Goal: Task Accomplishment & Management: Complete application form

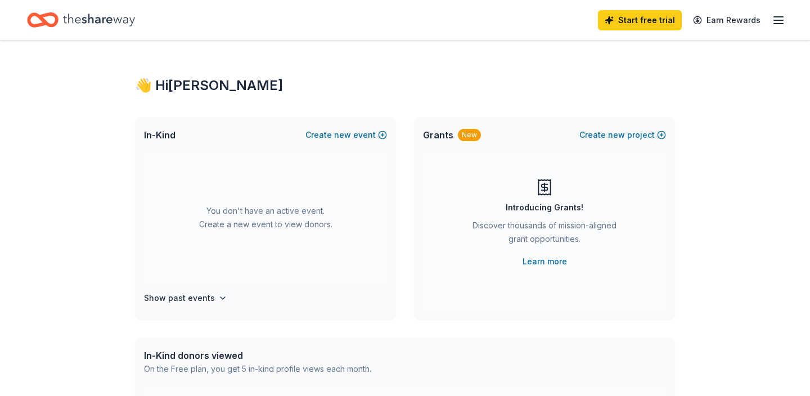
click at [247, 191] on div "You don't have an active event. Create a new event to view donors." at bounding box center [265, 217] width 243 height 129
click at [343, 136] on span "new" at bounding box center [342, 135] width 17 height 14
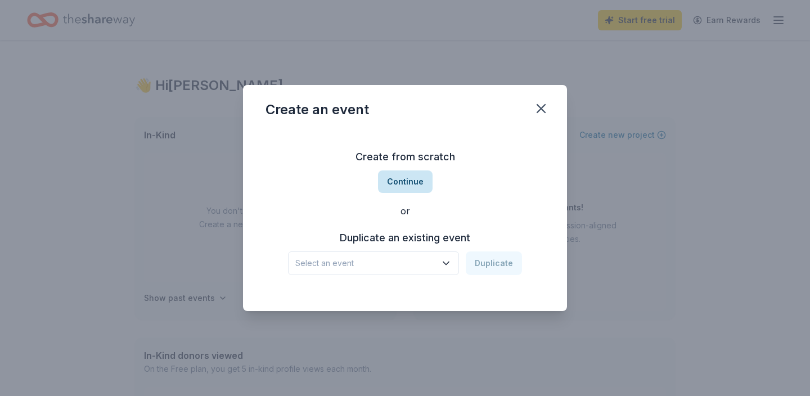
click at [414, 181] on button "Continue" at bounding box center [405, 181] width 55 height 23
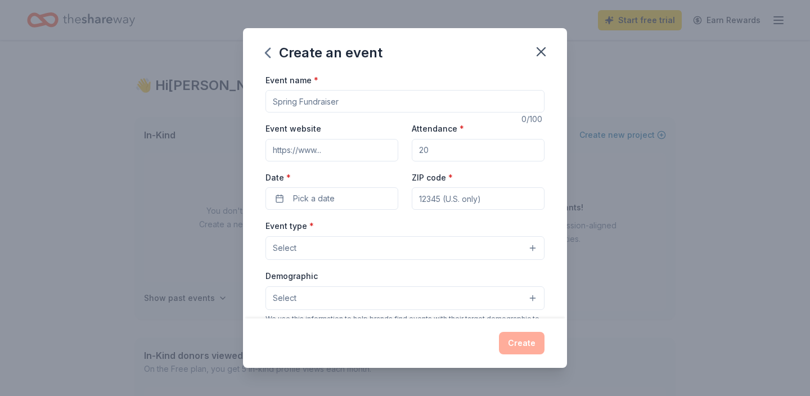
click at [363, 99] on input "Event name *" at bounding box center [405, 101] width 279 height 23
click at [329, 101] on input ""Just Ask" FDN 5th Annual Health & Fun Fair Event" at bounding box center [405, 101] width 279 height 23
type input ""Just Ask" Foundation 5th Annual Health & Fun Fair Event"
click at [331, 149] on input "Event website" at bounding box center [332, 150] width 133 height 23
type input "[URL][DOMAIN_NAME]"
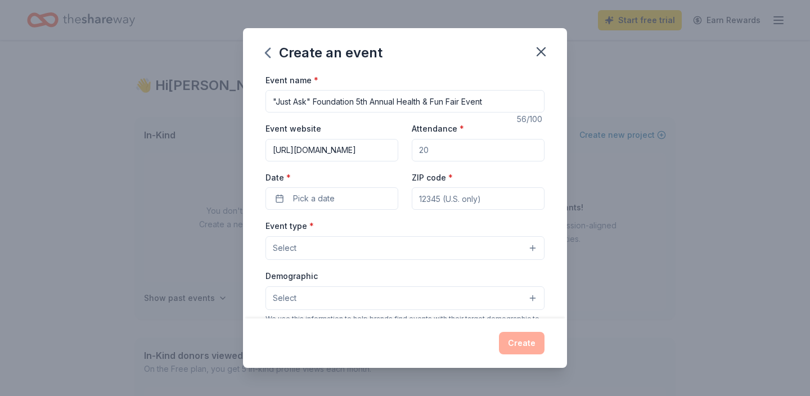
click at [433, 151] on input "Attendance *" at bounding box center [478, 150] width 133 height 23
type input "800"
click at [346, 197] on button "Pick a date" at bounding box center [332, 198] width 133 height 23
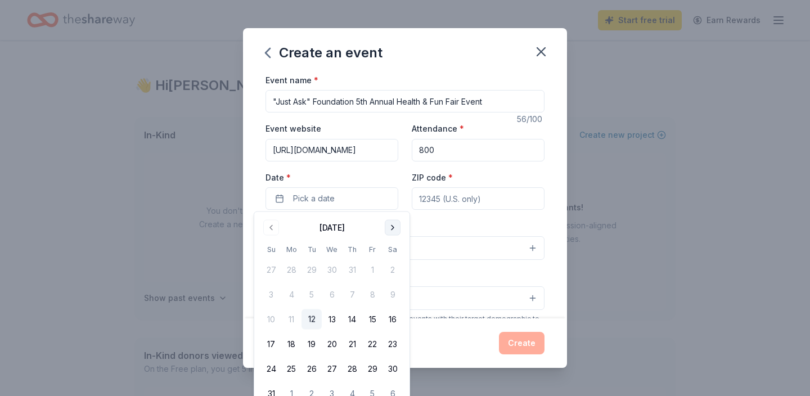
click at [393, 228] on button "Go to next month" at bounding box center [393, 228] width 16 height 16
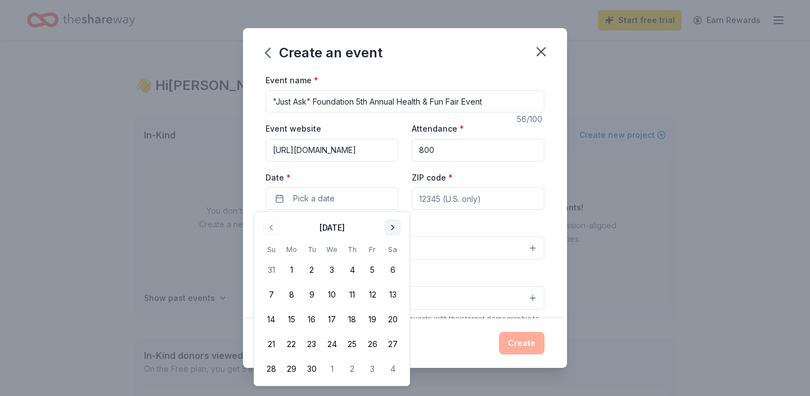
click at [393, 228] on button "Go to next month" at bounding box center [393, 228] width 16 height 16
click at [352, 270] on button "2" at bounding box center [352, 270] width 20 height 20
click at [493, 199] on input "ZIP code *" at bounding box center [478, 198] width 133 height 23
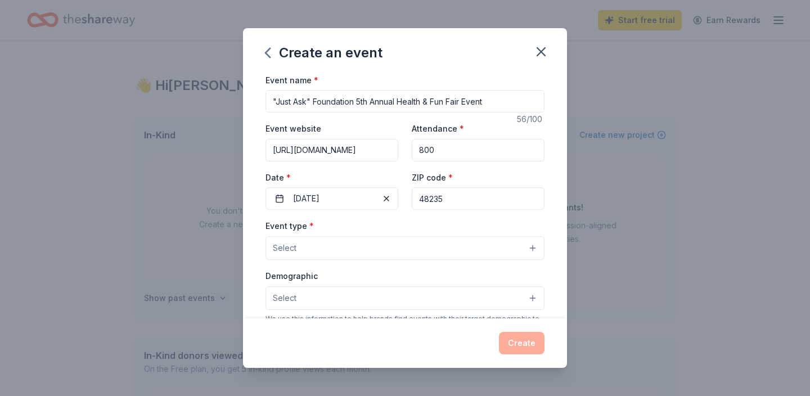
type input "48235"
click at [335, 244] on button "Select" at bounding box center [405, 248] width 279 height 24
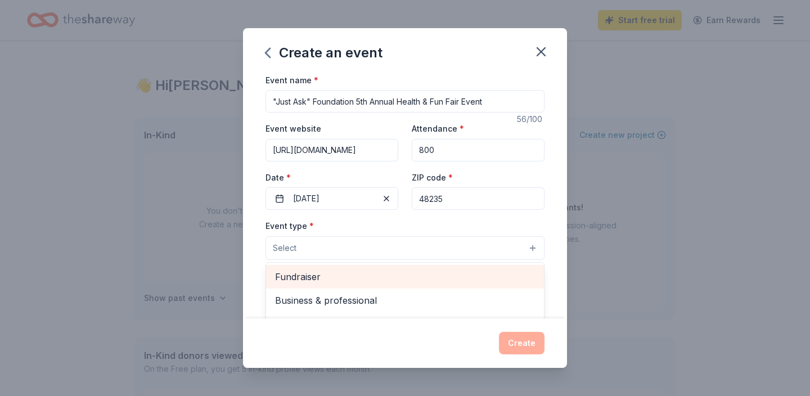
click at [311, 272] on span "Fundraiser" at bounding box center [405, 277] width 260 height 15
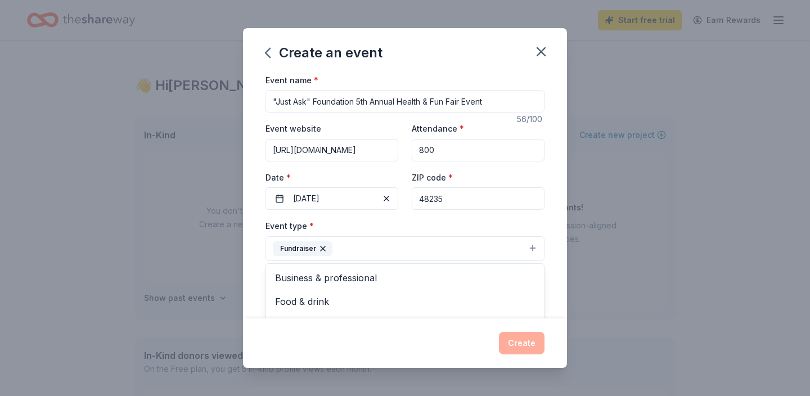
click at [252, 254] on div "Event name * "Just Ask" Foundation 5th Annual Health & Fun Fair Event 56 /100 E…" at bounding box center [405, 196] width 324 height 246
click at [448, 293] on button "Select" at bounding box center [405, 300] width 279 height 24
drag, startPoint x: 563, startPoint y: 178, endPoint x: 566, endPoint y: 203, distance: 25.0
click at [566, 203] on div "Event name * "Just Ask" Foundation 5th Annual Health & Fun Fair Event 56 /100 E…" at bounding box center [405, 196] width 324 height 246
click at [560, 182] on div "Event name * "Just Ask" Foundation 5th Annual Health & Fun Fair Event 56 /100 E…" at bounding box center [405, 196] width 324 height 246
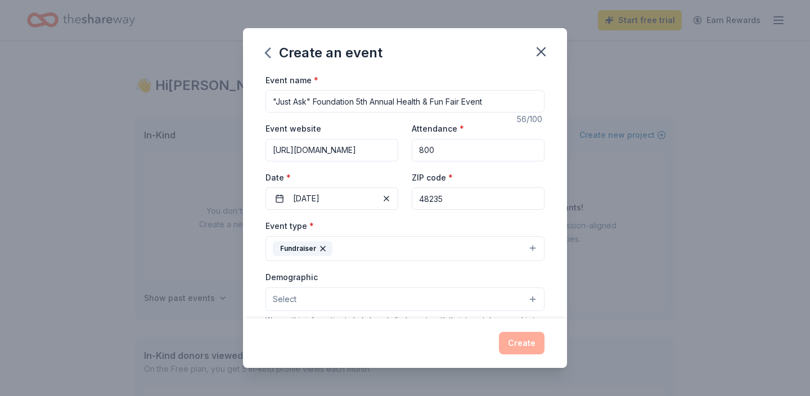
click at [563, 229] on div "Event name * "Just Ask" Foundation 5th Annual Health & Fun Fair Event 56 /100 E…" at bounding box center [405, 196] width 324 height 246
click at [532, 294] on button "Select" at bounding box center [405, 300] width 279 height 24
click at [420, 303] on button "Select" at bounding box center [405, 300] width 279 height 24
click at [388, 292] on button "Select" at bounding box center [405, 300] width 279 height 24
click at [291, 293] on span "Select" at bounding box center [285, 300] width 24 height 14
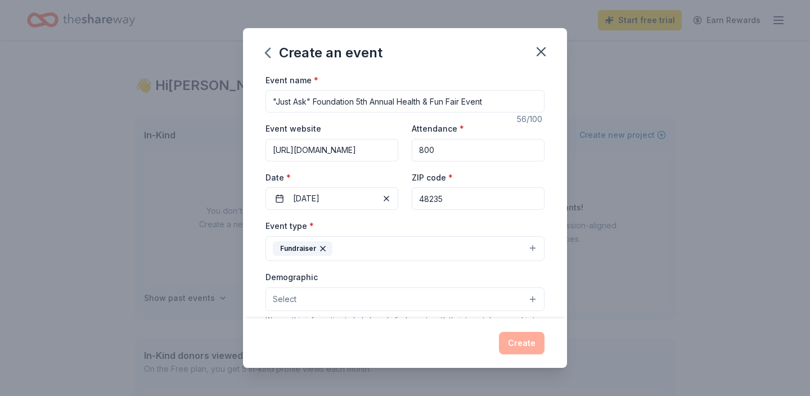
click at [254, 290] on div "Event name * "Just Ask" Foundation 5th Annual Health & Fun Fair Event 56 /100 E…" at bounding box center [405, 196] width 324 height 246
click at [564, 311] on div "Event name * "Just Ask" Foundation 5th Annual Health & Fun Fair Event 56 /100 E…" at bounding box center [405, 196] width 324 height 246
click at [562, 306] on div "Event name * "Just Ask" Foundation 5th Annual Health & Fun Fair Event 56 /100 E…" at bounding box center [405, 196] width 324 height 246
drag, startPoint x: 564, startPoint y: 174, endPoint x: 563, endPoint y: 192, distance: 18.0
click at [563, 192] on div "Event name * "Just Ask" Foundation 5th Annual Health & Fun Fair Event 56 /100 E…" at bounding box center [405, 196] width 324 height 246
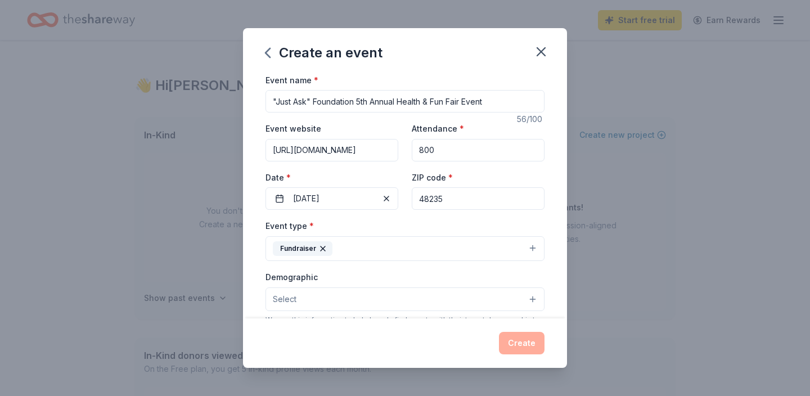
click at [554, 304] on div "Event name * "Just Ask" Foundation 5th Annual Health & Fun Fair Event 56 /100 E…" at bounding box center [405, 196] width 324 height 246
click at [307, 295] on button "Select" at bounding box center [405, 300] width 279 height 24
click at [560, 316] on div "Event name * "Just Ask" Foundation 5th Annual Health & Fun Fair Event 56 /100 E…" at bounding box center [405, 196] width 324 height 246
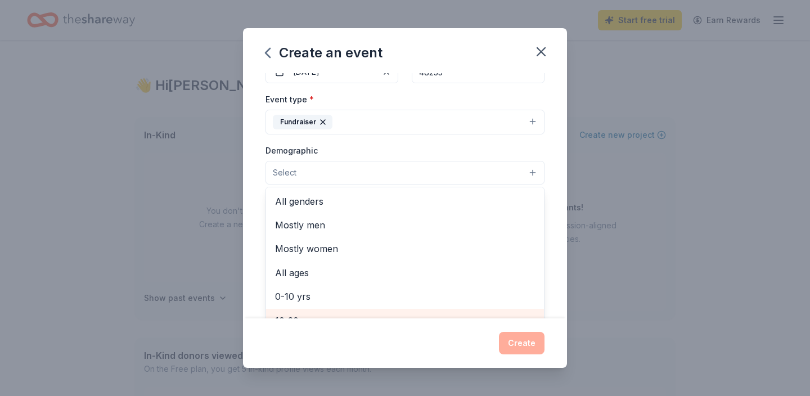
scroll to position [10, 0]
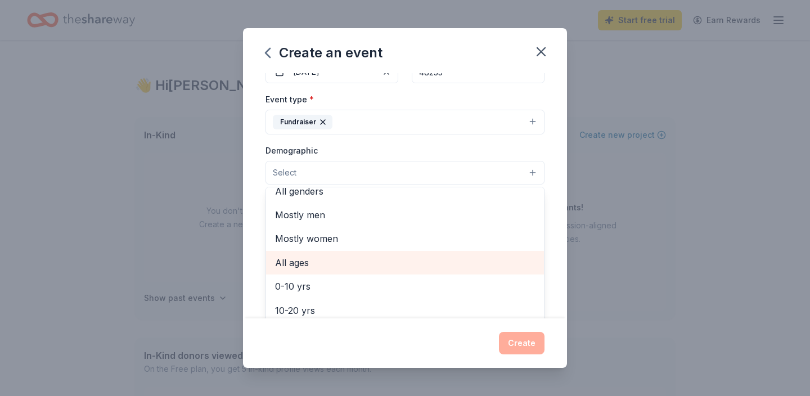
click at [299, 261] on span "All ages" at bounding box center [405, 262] width 260 height 15
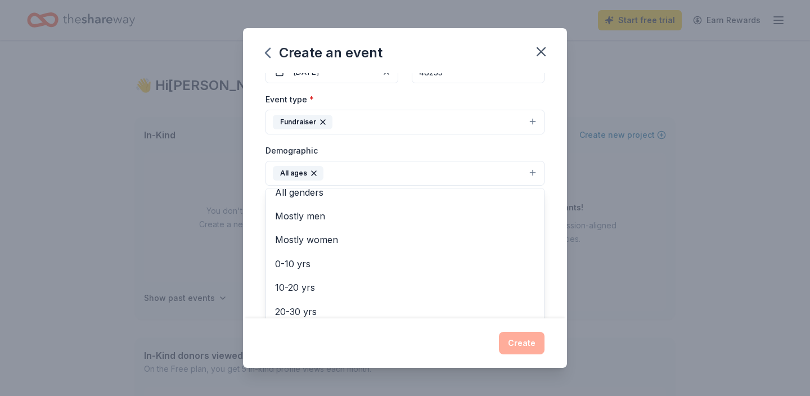
click at [563, 309] on div "Event name * "Just Ask" Foundation 5th Annual Health & Fun Fair Event 56 /100 E…" at bounding box center [405, 196] width 324 height 246
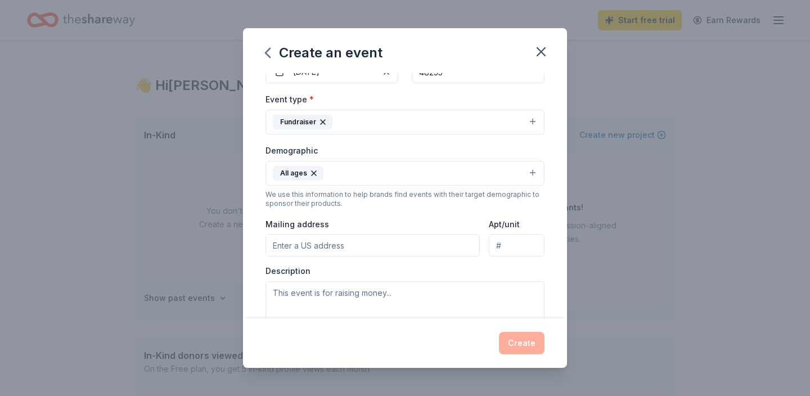
click at [291, 241] on input "Mailing address" at bounding box center [373, 245] width 214 height 23
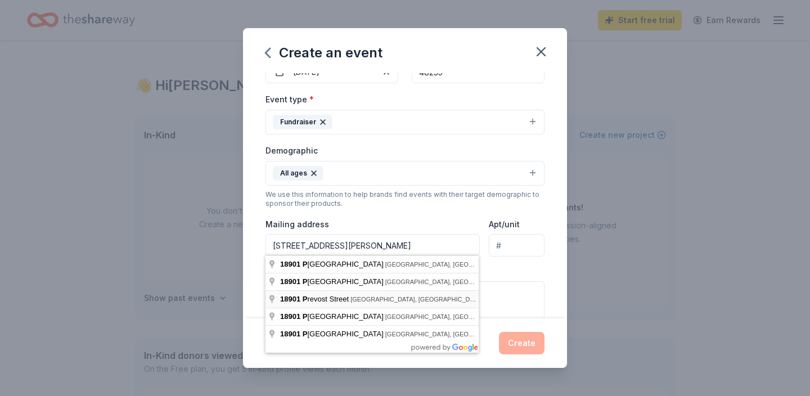
type input "[STREET_ADDRESS][PERSON_NAME]"
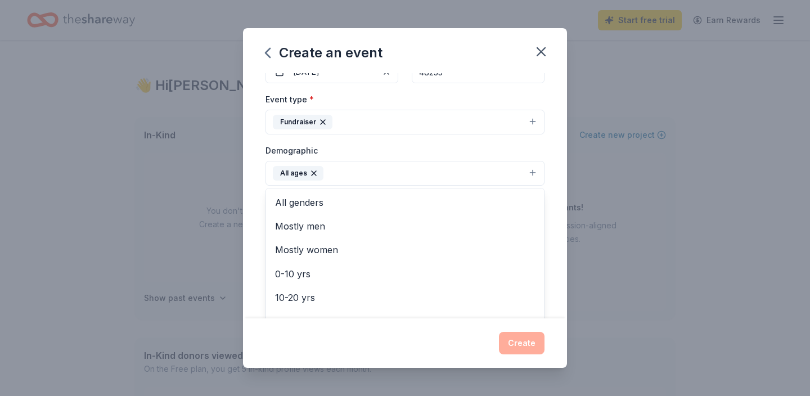
click at [339, 170] on button "All ages" at bounding box center [405, 173] width 279 height 25
click at [256, 208] on div "Event name * "Just Ask" Foundation 5th Annual Health & Fun Fair Event 56 /100 E…" at bounding box center [405, 196] width 324 height 246
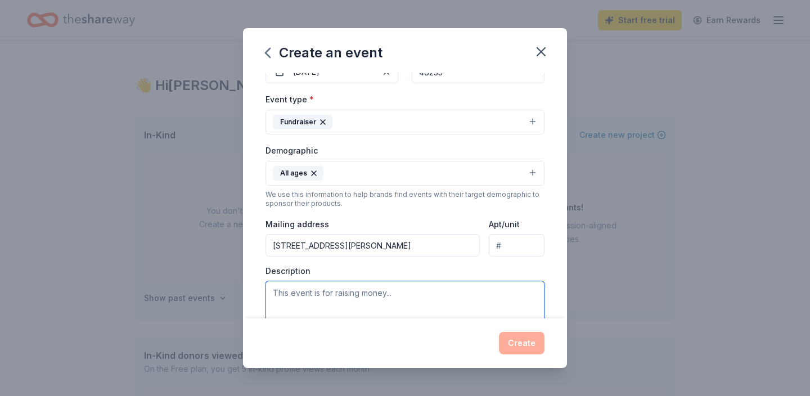
click at [295, 291] on textarea at bounding box center [405, 306] width 279 height 51
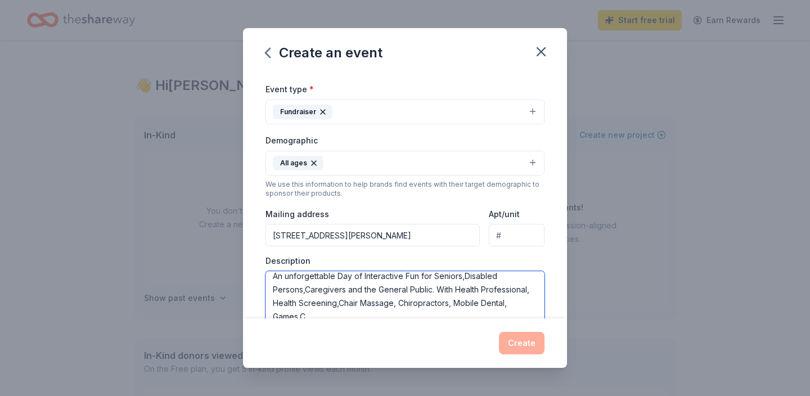
scroll to position [137, 0]
click at [540, 306] on textarea "An unforgettable Day of Interactive Fun for Seniors,Disabled Persons,Caregivers…" at bounding box center [405, 296] width 279 height 51
drag, startPoint x: 544, startPoint y: 289, endPoint x: 541, endPoint y: 302, distance: 12.7
click at [541, 302] on textarea "An unforgettable Day of Interactive Fun for Seniors,Disabled Persons,Caregivers…" at bounding box center [405, 296] width 279 height 51
click at [541, 308] on textarea "An unforgettable Day of Interactive Fun for Seniors,Disabled Persons,Caregivers…" at bounding box center [405, 296] width 279 height 51
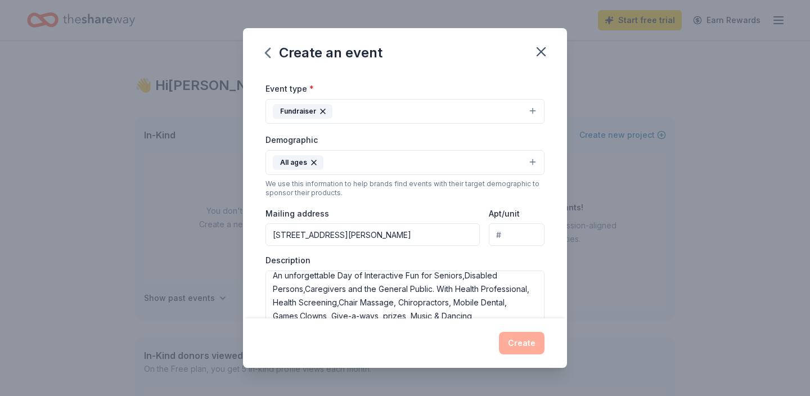
click at [562, 242] on div "Event name * "Just Ask" Foundation 5th Annual Health & Fun Fair Event 56 /100 E…" at bounding box center [405, 196] width 324 height 246
click at [563, 307] on div "Event name * "Just Ask" Foundation 5th Annual Health & Fun Fair Event 56 /100 E…" at bounding box center [405, 196] width 324 height 246
click at [563, 310] on div "Event name * "Just Ask" Foundation 5th Annual Health & Fun Fair Event 56 /100 E…" at bounding box center [405, 196] width 324 height 246
click at [550, 309] on div "Event name * "Just Ask" Foundation 5th Annual Health & Fun Fair Event 56 /100 E…" at bounding box center [405, 196] width 324 height 246
click at [551, 262] on div "Event name * "Just Ask" Foundation 5th Annual Health & Fun Fair Event 56 /100 E…" at bounding box center [405, 196] width 324 height 246
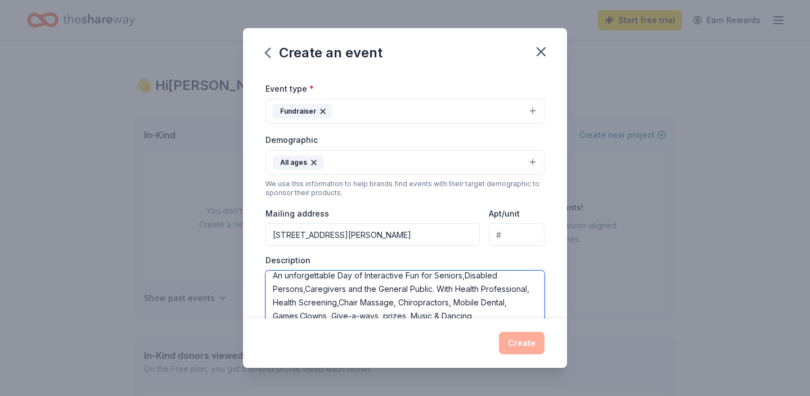
click at [541, 311] on textarea "An unforgettable Day of Interactive Fun for Seniors,Disabled Persons,Caregivers…" at bounding box center [405, 296] width 279 height 51
type textarea "An unforgettable Day of Interactive Fun for Seniors,Disabled Persons,Caregivers…"
drag, startPoint x: 564, startPoint y: 228, endPoint x: 564, endPoint y: 237, distance: 9.0
click at [564, 237] on div "Event name * "Just Ask" Foundation 5th Annual Health & Fun Fair Event 56 /100 E…" at bounding box center [405, 196] width 324 height 246
click at [517, 231] on input "Apt/unit" at bounding box center [517, 234] width 56 height 23
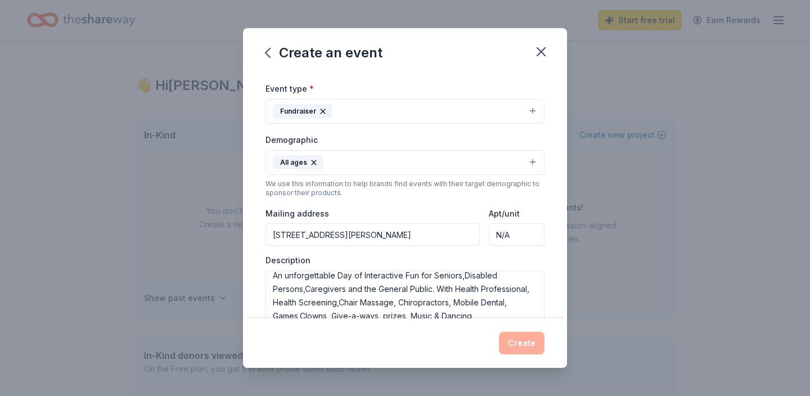
type input "N/A"
click at [563, 257] on div "Event name * "Just Ask" Foundation 5th Annual Health & Fun Fair Event 56 /100 E…" at bounding box center [405, 196] width 324 height 246
click at [559, 239] on div "Event name * "Just Ask" Foundation 5th Annual Health & Fun Fair Event 56 /100 E…" at bounding box center [405, 196] width 324 height 246
drag, startPoint x: 565, startPoint y: 231, endPoint x: 559, endPoint y: 255, distance: 24.8
click at [559, 255] on div "Event name * "Just Ask" Foundation 5th Annual Health & Fun Fair Event 56 /100 E…" at bounding box center [405, 196] width 324 height 246
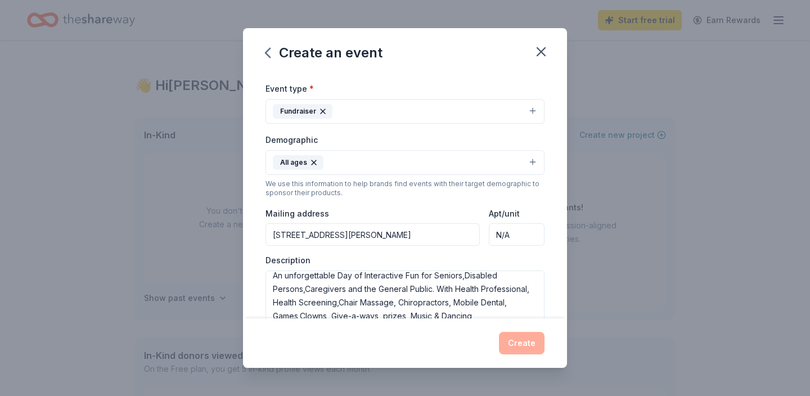
click at [568, 324] on div "Create an event Event name * "Just Ask" Foundation 5th Annual Health & Fun Fair…" at bounding box center [405, 198] width 810 height 396
click at [522, 343] on div "Create" at bounding box center [405, 343] width 279 height 23
click at [531, 342] on div "Create" at bounding box center [405, 343] width 279 height 23
click at [540, 312] on textarea "An unforgettable Day of Interactive Fun for Seniors,Disabled Persons,Caregivers…" at bounding box center [405, 296] width 279 height 51
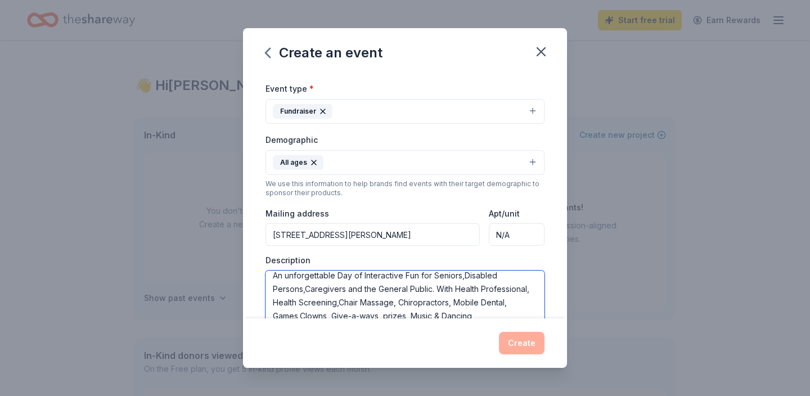
click at [539, 305] on textarea "An unforgettable Day of Interactive Fun for Seniors,Disabled Persons,Caregivers…" at bounding box center [405, 296] width 279 height 51
click at [478, 315] on textarea "An unforgettable Day of Interactive Fun for Seniors,Disabled Persons,Caregivers…" at bounding box center [405, 296] width 279 height 51
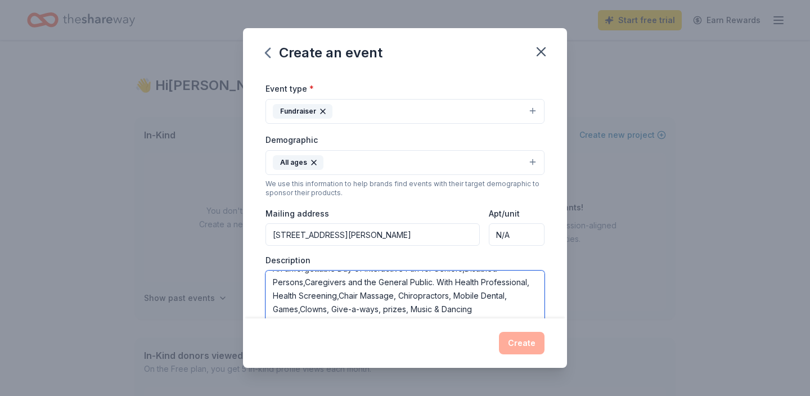
scroll to position [6, 0]
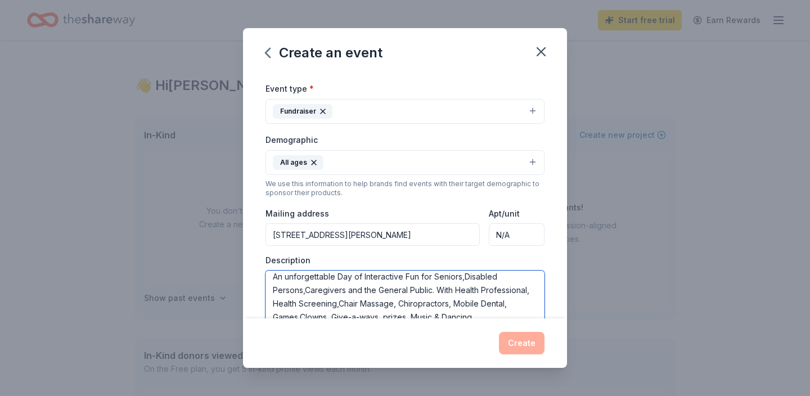
type textarea "An unforgettable Day of Interactive Fun for Seniors,Disabled Persons,Caregivers…"
click at [563, 311] on div "Event name * "Just Ask" Foundation 5th Annual Health & Fun Fair Event 56 /100 E…" at bounding box center [405, 196] width 324 height 246
click at [533, 340] on div "Create" at bounding box center [405, 343] width 279 height 23
click at [563, 243] on div "Event name * "Just Ask" Foundation 5th Annual Health & Fun Fair Event 56 /100 E…" at bounding box center [405, 196] width 324 height 246
drag, startPoint x: 563, startPoint y: 241, endPoint x: 578, endPoint y: 241, distance: 15.2
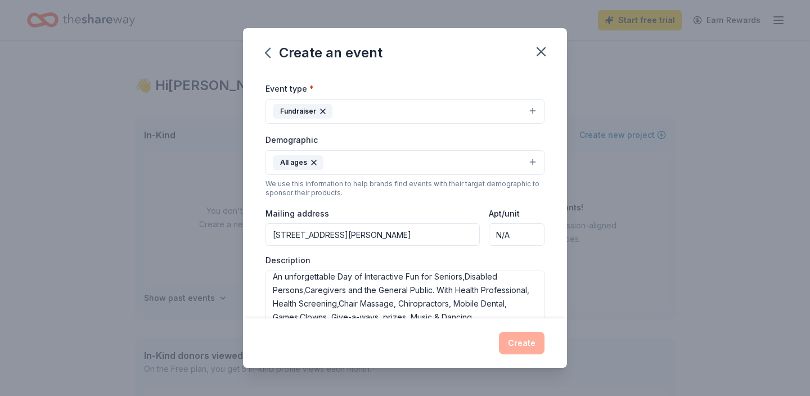
click at [578, 241] on div "Create an event Event name * "Just Ask" Foundation 5th Annual Health & Fun Fair…" at bounding box center [405, 198] width 810 height 396
drag, startPoint x: 562, startPoint y: 216, endPoint x: 562, endPoint y: 239, distance: 23.6
click at [562, 240] on div "Event name * "Just Ask" Foundation 5th Annual Health & Fun Fair Event 56 /100 E…" at bounding box center [405, 196] width 324 height 246
click at [560, 267] on div "Event name * "Just Ask" Foundation 5th Annual Health & Fun Fair Event 56 /100 E…" at bounding box center [405, 196] width 324 height 246
drag, startPoint x: 564, startPoint y: 245, endPoint x: 564, endPoint y: 275, distance: 30.4
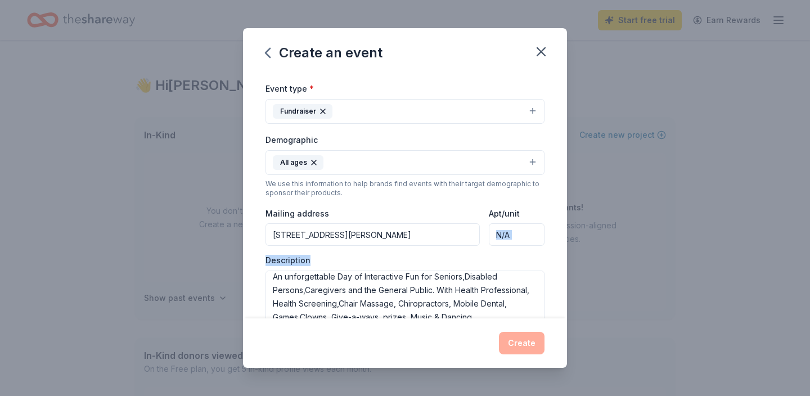
click at [564, 276] on div "Event name * "Just Ask" Foundation 5th Annual Health & Fun Fair Event 56 /100 E…" at bounding box center [405, 196] width 324 height 246
click at [564, 286] on div "Event name * "Just Ask" Foundation 5th Annual Health & Fun Fair Event 56 /100 E…" at bounding box center [405, 196] width 324 height 246
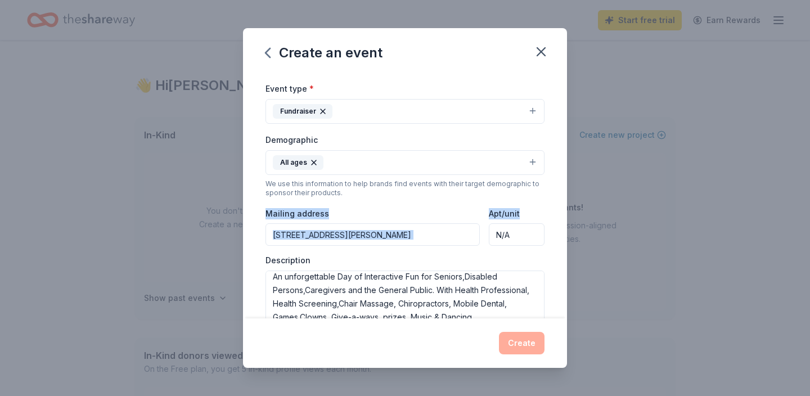
drag, startPoint x: 561, startPoint y: 210, endPoint x: 561, endPoint y: 193, distance: 17.4
click at [561, 193] on div "Event name * "Just Ask" Foundation 5th Annual Health & Fun Fair Event 56 /100 E…" at bounding box center [405, 196] width 324 height 246
click at [561, 294] on div "Event name * "Just Ask" Foundation 5th Annual Health & Fun Fair Event 56 /100 E…" at bounding box center [405, 196] width 324 height 246
click at [563, 309] on div "Event name * "Just Ask" Foundation 5th Annual Health & Fun Fair Event 56 /100 E…" at bounding box center [405, 196] width 324 height 246
click at [564, 128] on div "Event name * "Just Ask" Foundation 5th Annual Health & Fun Fair Event 56 /100 E…" at bounding box center [405, 196] width 324 height 246
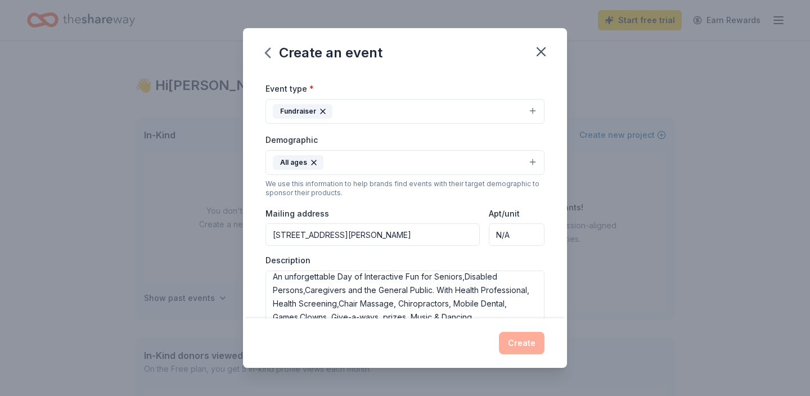
click at [564, 138] on div "Event name * "Just Ask" Foundation 5th Annual Health & Fun Fair Event 56 /100 E…" at bounding box center [405, 196] width 324 height 246
click at [561, 281] on div "Event name * "Just Ask" Foundation 5th Annual Health & Fun Fair Event 56 /100 E…" at bounding box center [405, 196] width 324 height 246
click at [530, 340] on div "Create" at bounding box center [405, 343] width 279 height 23
click at [415, 347] on div "Create" at bounding box center [405, 343] width 279 height 23
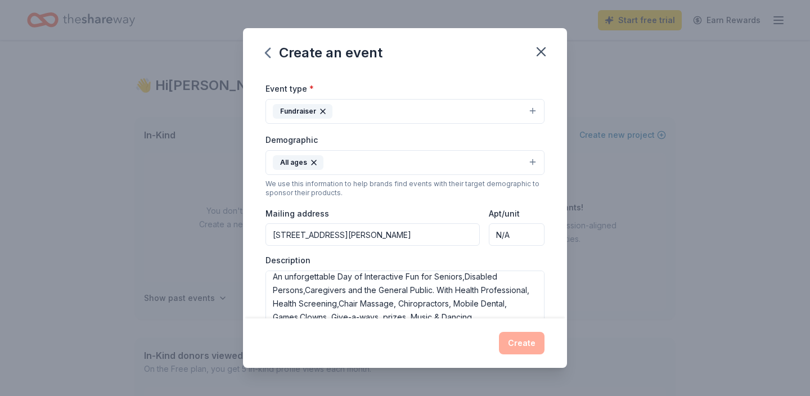
click at [252, 293] on div "Event name * "Just Ask" Foundation 5th Annual Health & Fun Fair Event 56 /100 E…" at bounding box center [405, 196] width 324 height 246
click at [549, 288] on div "Event name * "Just Ask" Foundation 5th Annual Health & Fun Fair Event 56 /100 E…" at bounding box center [405, 196] width 324 height 246
click at [562, 299] on div "Event name * "Just Ask" Foundation 5th Annual Health & Fun Fair Event 56 /100 E…" at bounding box center [405, 196] width 324 height 246
drag, startPoint x: 564, startPoint y: 216, endPoint x: 563, endPoint y: 202, distance: 14.1
click at [563, 202] on div "Event name * "Just Ask" Foundation 5th Annual Health & Fun Fair Event 56 /100 E…" at bounding box center [405, 196] width 324 height 246
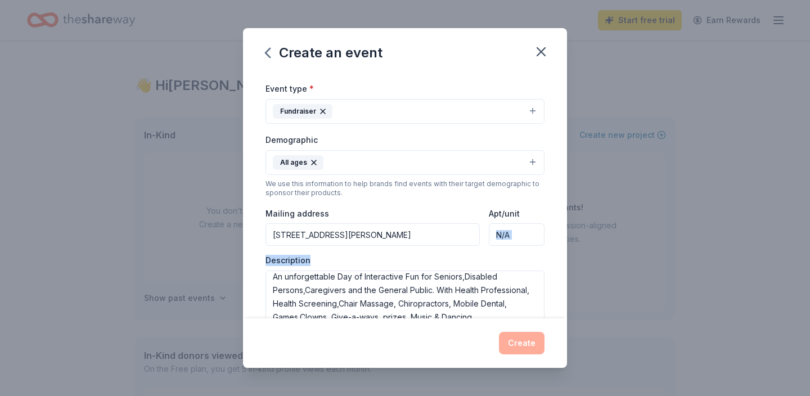
drag, startPoint x: 561, startPoint y: 230, endPoint x: 561, endPoint y: 251, distance: 20.8
click at [561, 251] on div "Event name * "Just Ask" Foundation 5th Annual Health & Fun Fair Event 56 /100 E…" at bounding box center [405, 196] width 324 height 246
drag, startPoint x: 560, startPoint y: 283, endPoint x: 560, endPoint y: 298, distance: 14.6
click at [560, 298] on div "Event name * "Just Ask" Foundation 5th Annual Health & Fun Fair Event 56 /100 E…" at bounding box center [405, 196] width 324 height 246
click at [558, 298] on div "Event name * "Just Ask" Foundation 5th Annual Health & Fun Fair Event 56 /100 E…" at bounding box center [405, 196] width 324 height 246
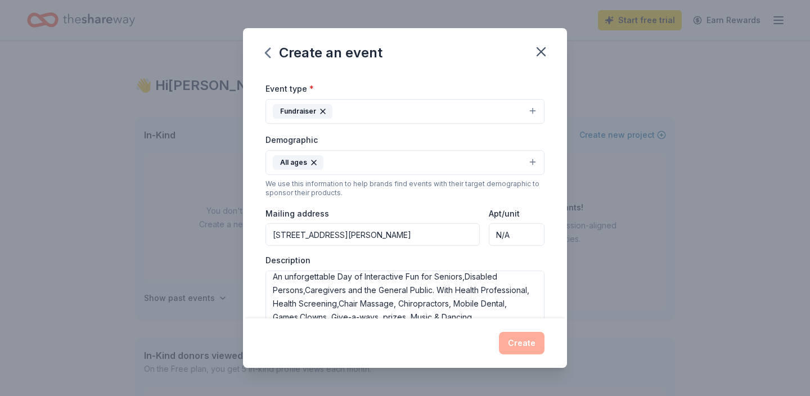
drag, startPoint x: 563, startPoint y: 305, endPoint x: 571, endPoint y: 282, distance: 24.4
click at [571, 282] on div "Create an event Event name * "Just Ask" Foundation 5th Annual Health & Fun Fair…" at bounding box center [405, 198] width 810 height 396
drag, startPoint x: 562, startPoint y: 236, endPoint x: 565, endPoint y: 248, distance: 11.7
click at [565, 248] on div "Event name * "Just Ask" Foundation 5th Annual Health & Fun Fair Event 56 /100 E…" at bounding box center [405, 196] width 324 height 246
click at [565, 249] on div "Event name * "Just Ask" Foundation 5th Annual Health & Fun Fair Event 56 /100 E…" at bounding box center [405, 196] width 324 height 246
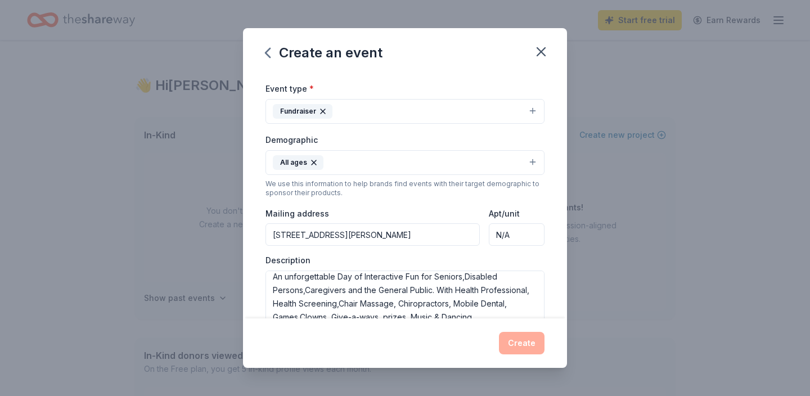
click at [560, 276] on div "Event name * "Just Ask" Foundation 5th Annual Health & Fun Fair Event 56 /100 E…" at bounding box center [405, 196] width 324 height 246
click at [565, 304] on div "Event name * "Just Ask" Foundation 5th Annual Health & Fun Fair Event 56 /100 E…" at bounding box center [405, 196] width 324 height 246
click at [561, 312] on div "Event name * "Just Ask" Foundation 5th Annual Health & Fun Fair Event 56 /100 E…" at bounding box center [405, 196] width 324 height 246
click at [562, 311] on div "Event name * "Just Ask" Foundation 5th Annual Health & Fun Fair Event 56 /100 E…" at bounding box center [405, 196] width 324 height 246
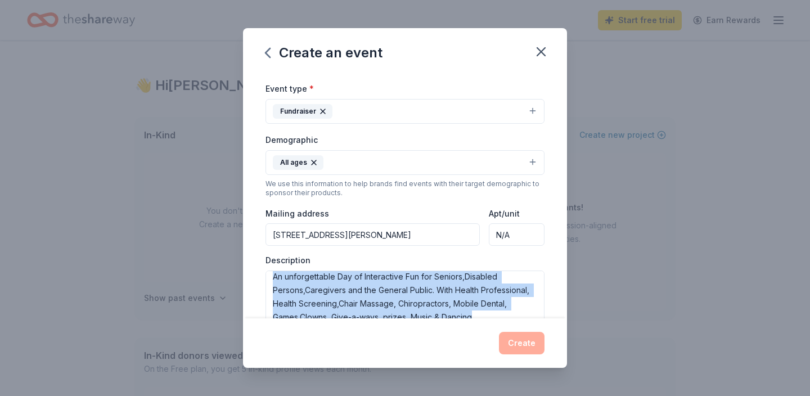
click at [562, 311] on div "Event name * "Just Ask" Foundation 5th Annual Health & Fun Fair Event 56 /100 E…" at bounding box center [405, 196] width 324 height 246
click at [554, 317] on div "Event name * "Just Ask" Foundation 5th Annual Health & Fun Fair Event 56 /100 E…" at bounding box center [405, 196] width 324 height 246
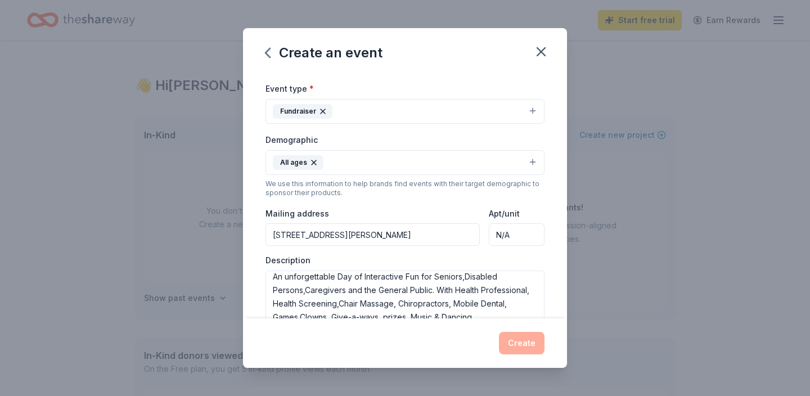
click at [565, 311] on div "Event name * "Just Ask" Foundation 5th Annual Health & Fun Fair Event 56 /100 E…" at bounding box center [405, 196] width 324 height 246
click at [528, 344] on div "Create" at bounding box center [405, 343] width 279 height 23
click at [525, 343] on div "Create" at bounding box center [405, 343] width 279 height 23
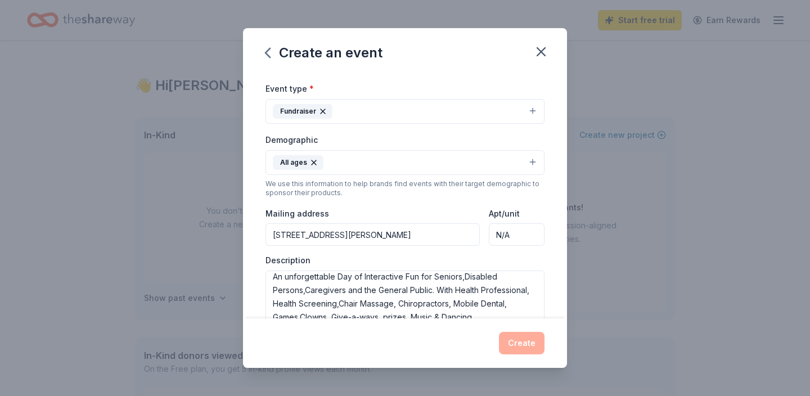
click at [483, 339] on div "Create" at bounding box center [405, 343] width 279 height 23
click at [437, 349] on div "Create" at bounding box center [405, 343] width 279 height 23
drag, startPoint x: 563, startPoint y: 139, endPoint x: 570, endPoint y: 85, distance: 54.5
click at [570, 85] on div "Create an event Event name * "Just Ask" Foundation 5th Annual Health & Fun Fair…" at bounding box center [405, 198] width 810 height 396
click at [551, 61] on div "Create an event" at bounding box center [405, 50] width 324 height 45
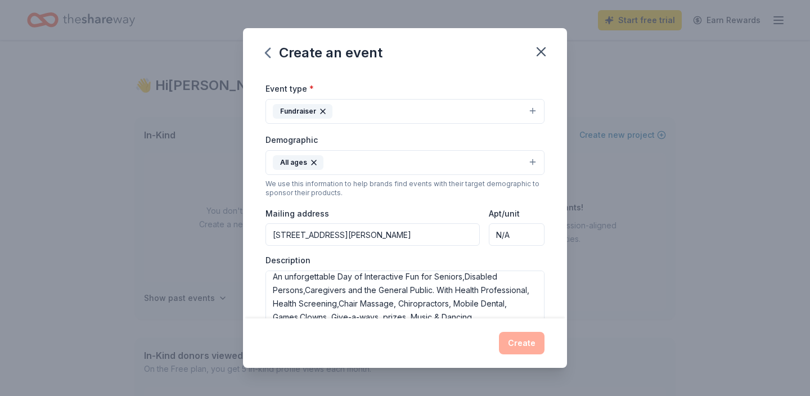
click at [550, 76] on div "Event name * "Just Ask" Foundation 5th Annual Health & Fun Fair Event 56 /100 E…" at bounding box center [405, 196] width 324 height 246
click at [266, 50] on icon "button" at bounding box center [268, 53] width 18 height 18
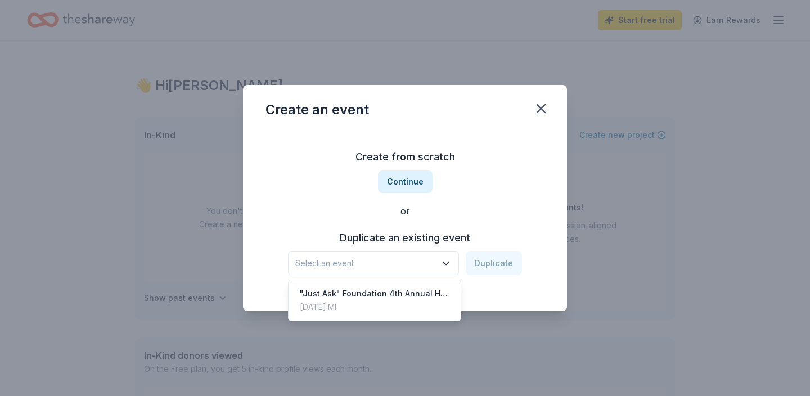
click at [447, 263] on icon "button" at bounding box center [446, 263] width 11 height 11
click at [432, 293] on div ""Just Ask" Foundation 4th Annual Health & Fun Fair Event" at bounding box center [375, 294] width 150 height 14
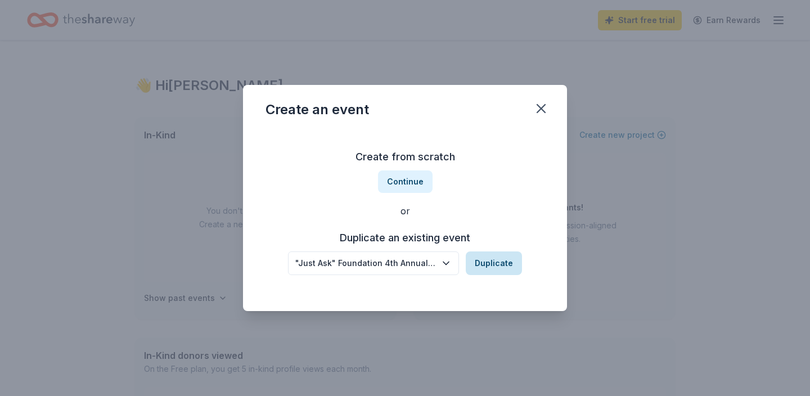
click at [486, 257] on button "Duplicate" at bounding box center [494, 264] width 56 height 24
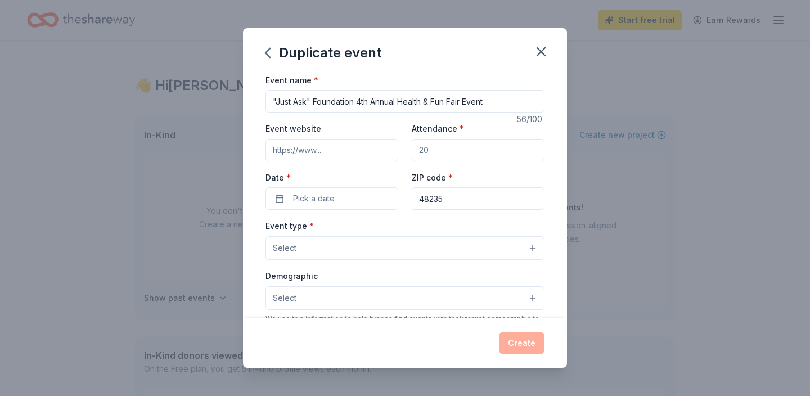
click at [362, 101] on input ""Just Ask" Foundation 4th Annual Health & Fun Fair Event" at bounding box center [405, 101] width 279 height 23
type input ""Just Ask" Foundation 5th Annual Health & Fun Fair Event"
click at [344, 150] on input "Event website" at bounding box center [332, 150] width 133 height 23
type input "H"
type input "[URL][DOMAIN_NAME]"
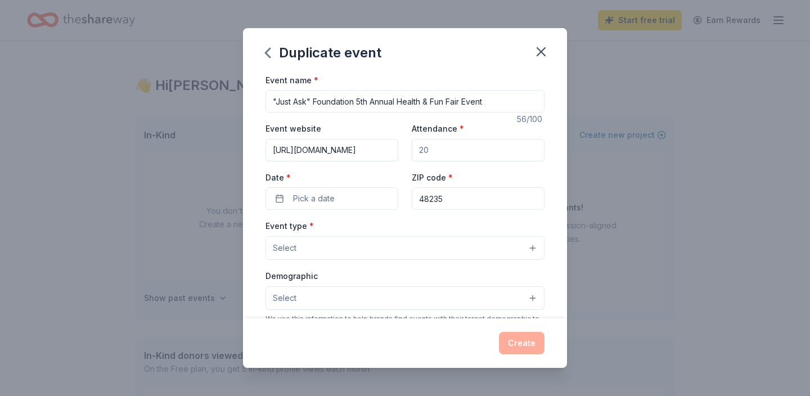
click at [433, 150] on input "Attendance *" at bounding box center [478, 150] width 133 height 23
click at [434, 154] on input "Attendance *" at bounding box center [478, 150] width 133 height 23
click at [430, 149] on input "Attendance *" at bounding box center [478, 150] width 133 height 23
click at [423, 150] on input "Attendance *" at bounding box center [478, 150] width 133 height 23
type input "800"
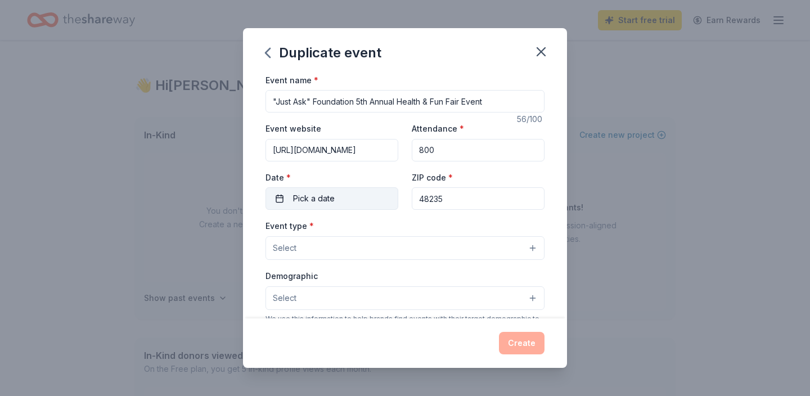
click at [369, 199] on button "Pick a date" at bounding box center [332, 198] width 133 height 23
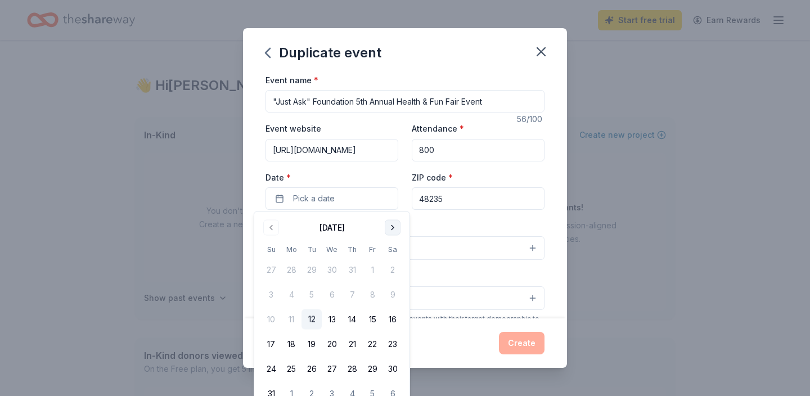
click at [393, 223] on button "Go to next month" at bounding box center [393, 228] width 16 height 16
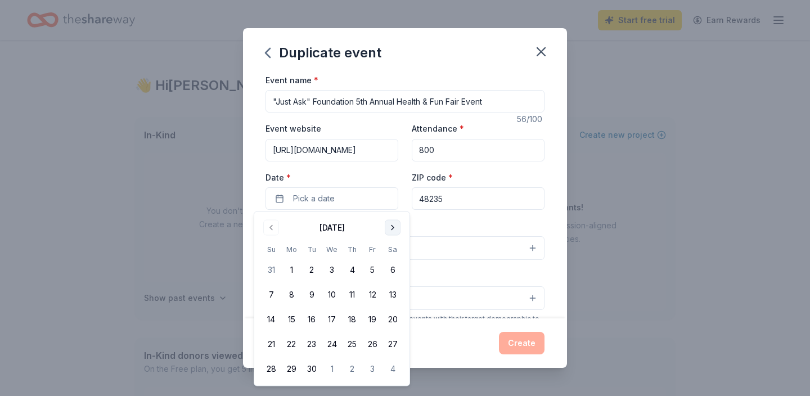
click at [392, 223] on button "Go to next month" at bounding box center [393, 228] width 16 height 16
click at [352, 267] on button "2" at bounding box center [352, 270] width 20 height 20
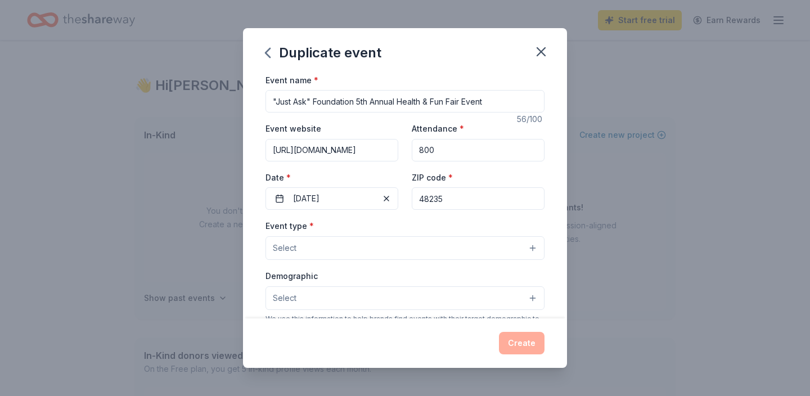
click at [480, 222] on div "Event type * Select" at bounding box center [405, 239] width 279 height 41
click at [534, 246] on button "Select" at bounding box center [405, 248] width 279 height 24
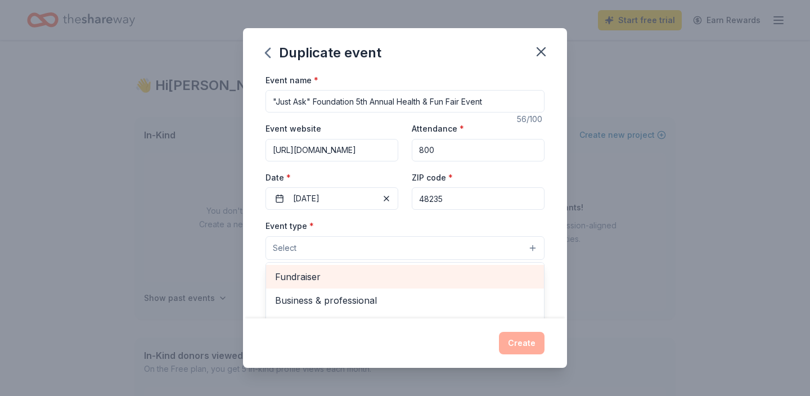
click at [333, 274] on span "Fundraiser" at bounding box center [405, 277] width 260 height 15
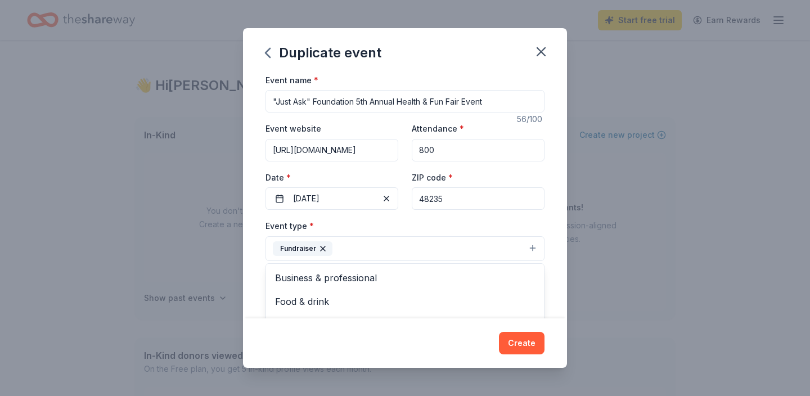
click at [250, 269] on div "Event name * "Just Ask" Foundation 5th Annual Health & Fun Fair Event 56 /100 E…" at bounding box center [405, 196] width 324 height 246
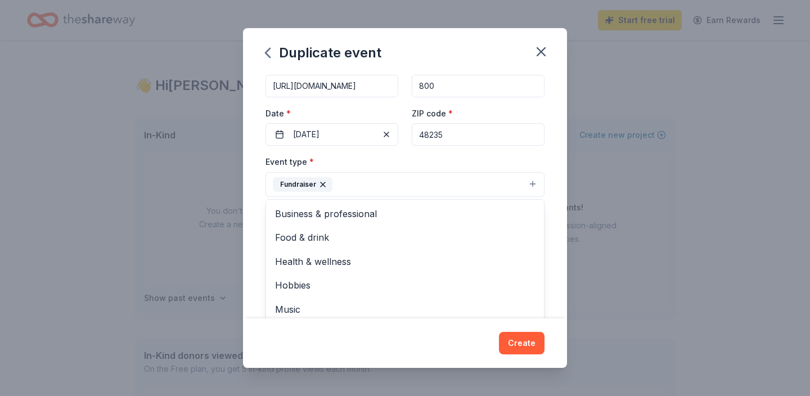
scroll to position [77, 0]
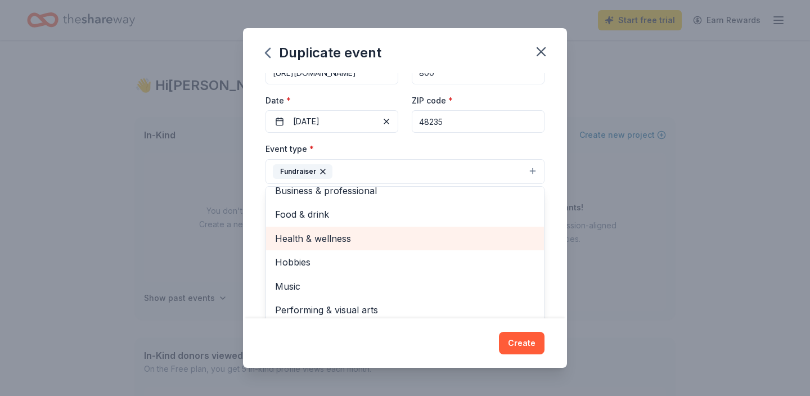
click at [313, 237] on span "Health & wellness" at bounding box center [405, 238] width 260 height 15
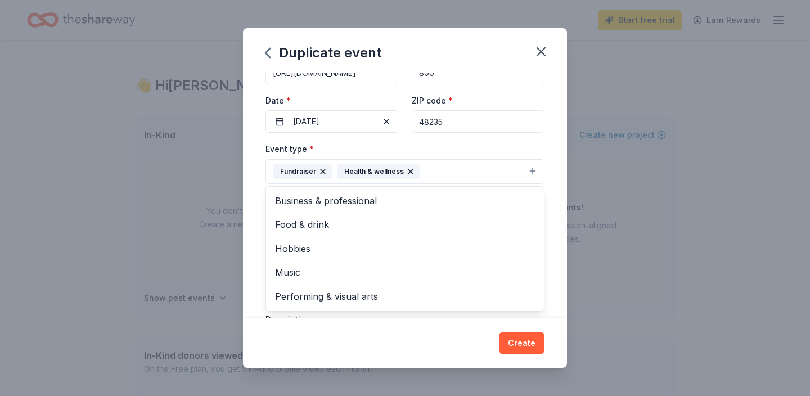
click at [251, 256] on div "Event name * "Just Ask" Foundation 5th Annual Health & Fun Fair Event 56 /100 E…" at bounding box center [405, 196] width 324 height 246
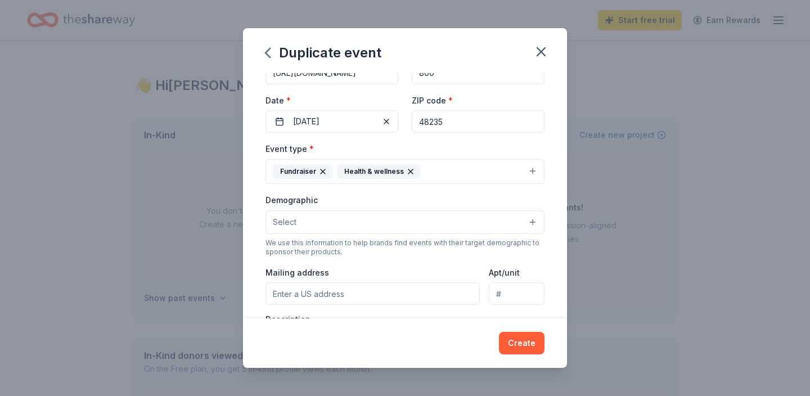
click at [398, 219] on button "Select" at bounding box center [405, 222] width 279 height 24
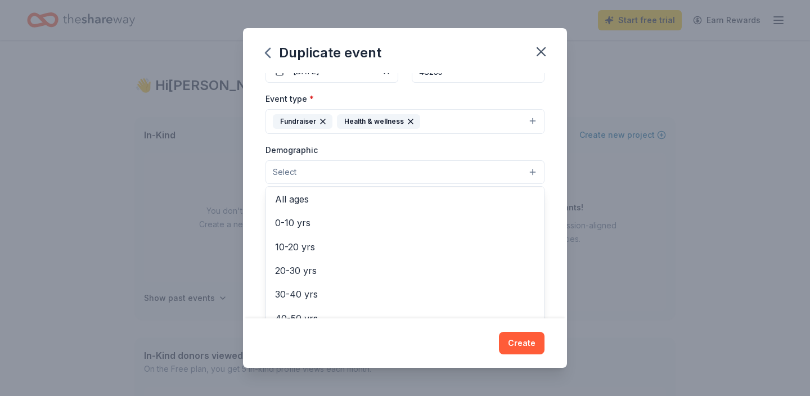
scroll to position [50, 0]
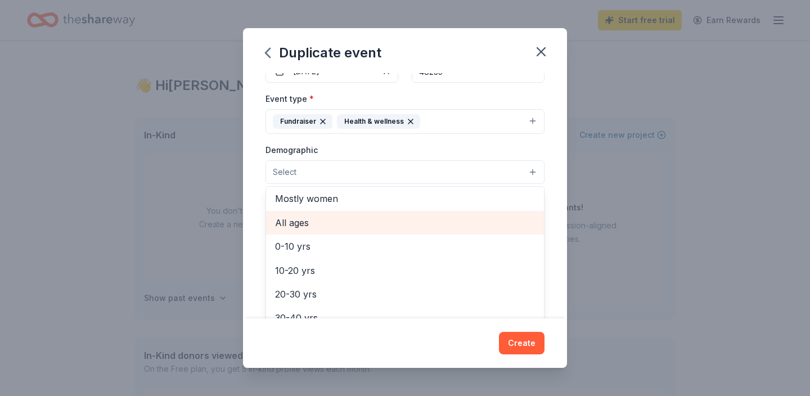
click at [405, 218] on span "All ages" at bounding box center [405, 223] width 260 height 15
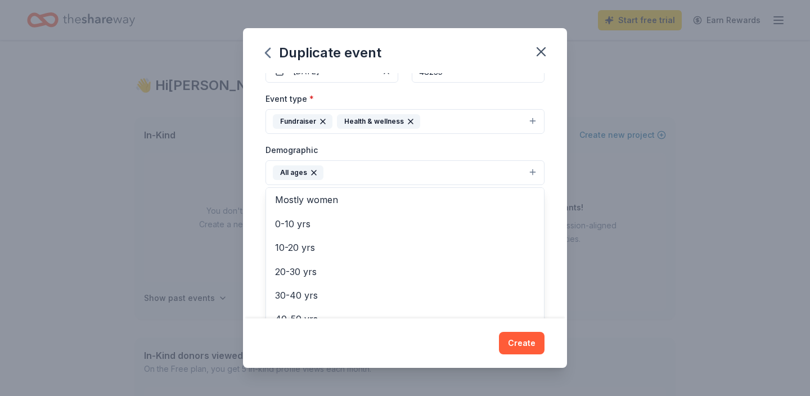
click at [252, 268] on div "Event name * "Just Ask" Foundation 5th Annual Health & Fun Fair Event 56 /100 E…" at bounding box center [405, 196] width 324 height 246
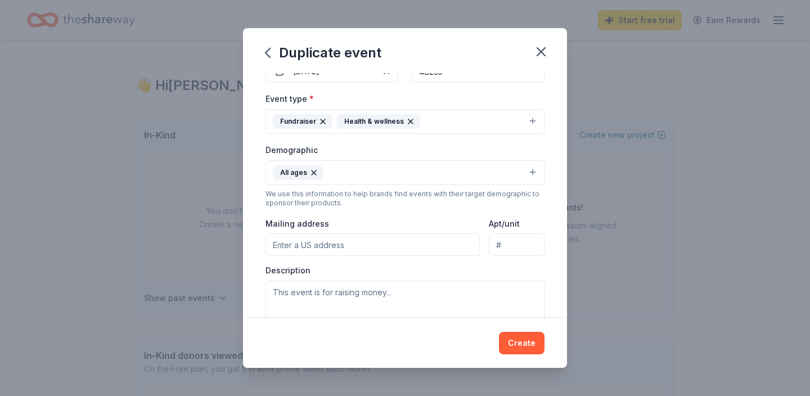
click at [349, 242] on input "Mailing address" at bounding box center [373, 245] width 214 height 23
type input "[STREET_ADDRESS][PERSON_NAME]"
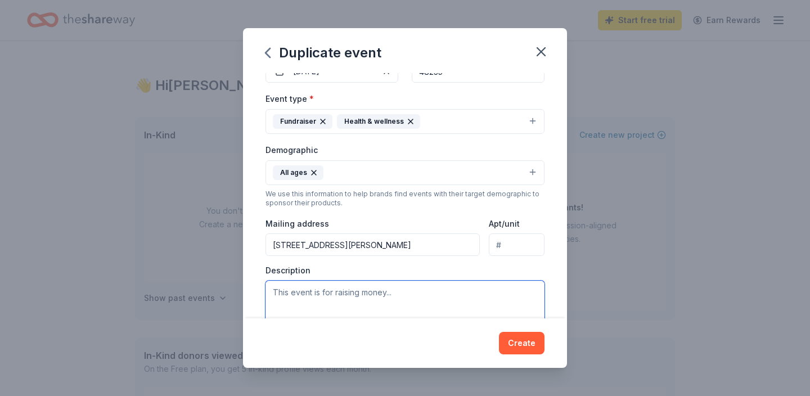
click at [338, 291] on textarea at bounding box center [405, 306] width 279 height 51
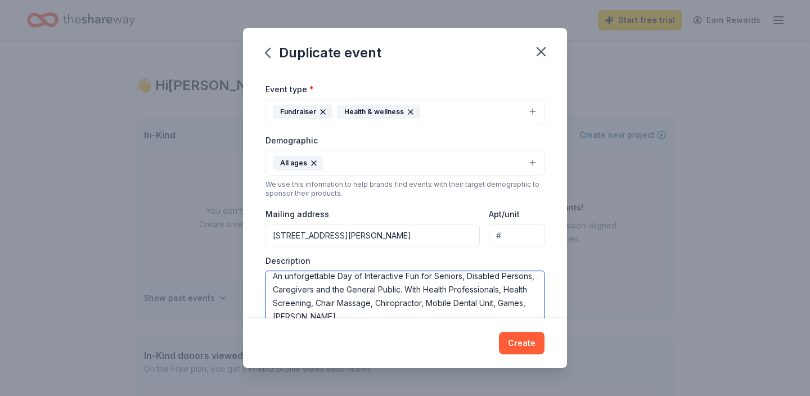
scroll to position [137, 0]
type textarea "An unforgettable Day of Interactive Fun for Seniors, Disabled Persons, Caregive…"
drag, startPoint x: 562, startPoint y: 212, endPoint x: 561, endPoint y: 241, distance: 29.3
click at [561, 241] on div "Event name * "Just Ask" Foundation 5th Annual Health & Fun Fair Event 56 /100 E…" at bounding box center [405, 196] width 324 height 246
click at [563, 298] on div "Event name * "Just Ask" Foundation 5th Annual Health & Fun Fair Event 56 /100 E…" at bounding box center [405, 196] width 324 height 246
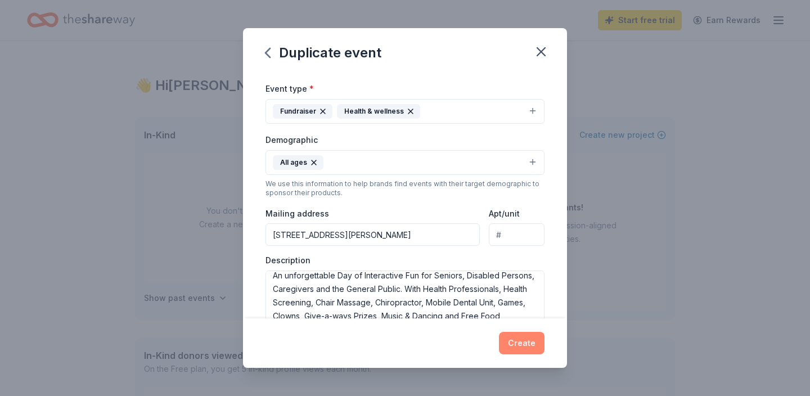
click at [524, 343] on button "Create" at bounding box center [522, 343] width 46 height 23
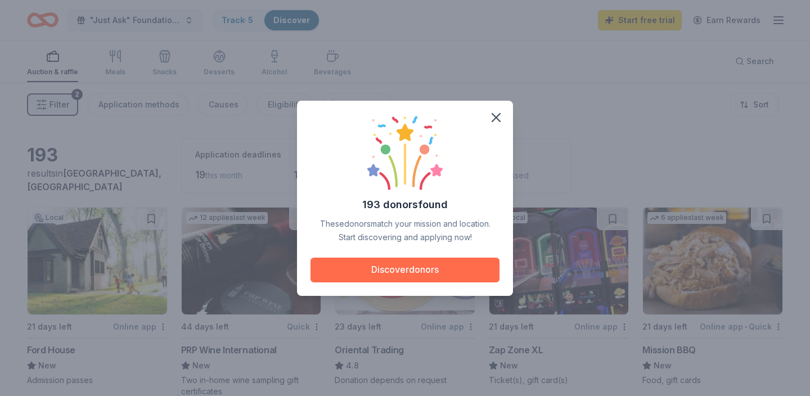
click at [424, 271] on button "Discover donors" at bounding box center [405, 270] width 189 height 25
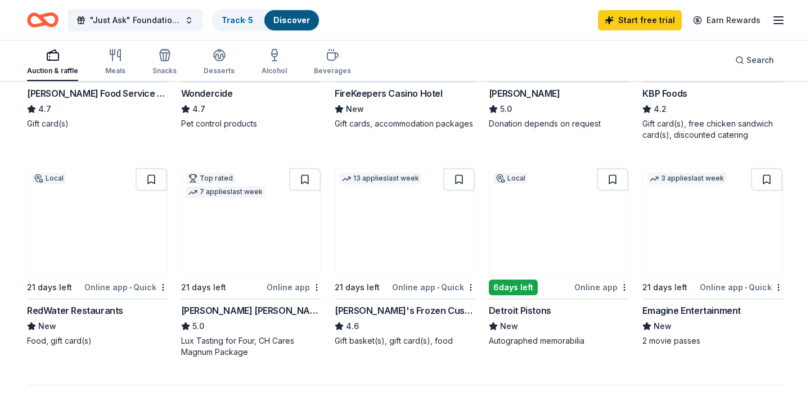
scroll to position [686, 0]
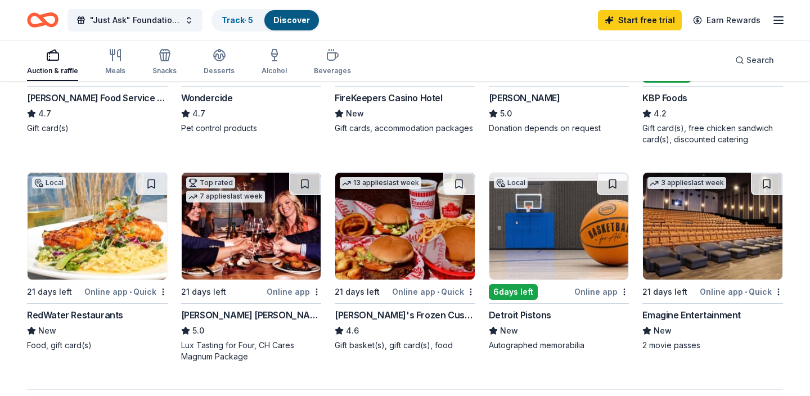
click at [51, 54] on icon "button" at bounding box center [53, 55] width 14 height 14
click at [120, 57] on icon "button" at bounding box center [116, 55] width 14 height 14
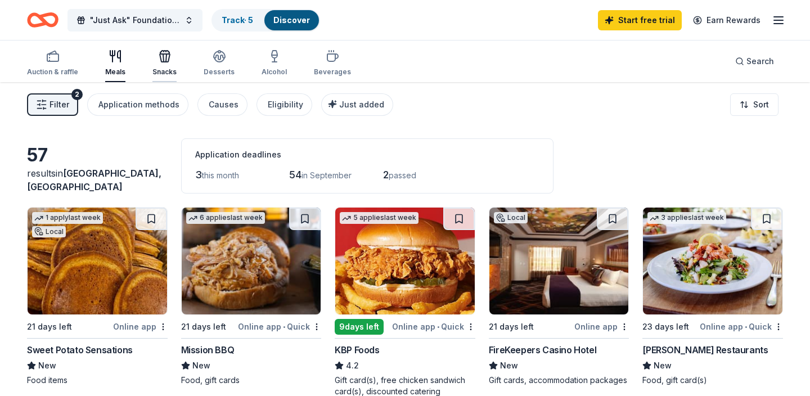
click at [167, 61] on icon "button" at bounding box center [165, 58] width 10 height 8
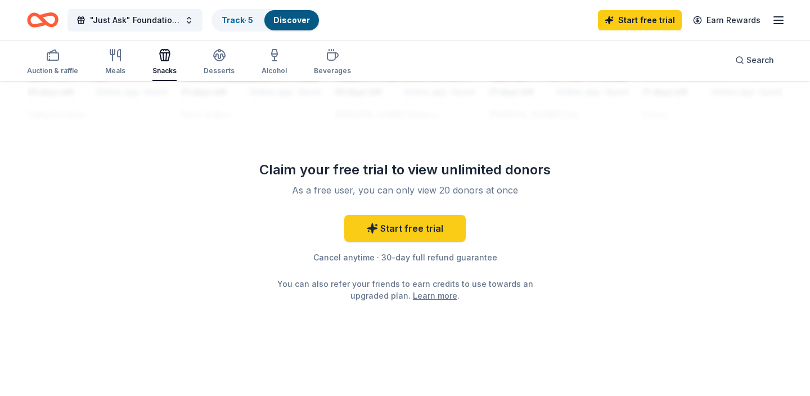
scroll to position [1108, 0]
click at [214, 57] on icon "button" at bounding box center [220, 55] width 14 height 14
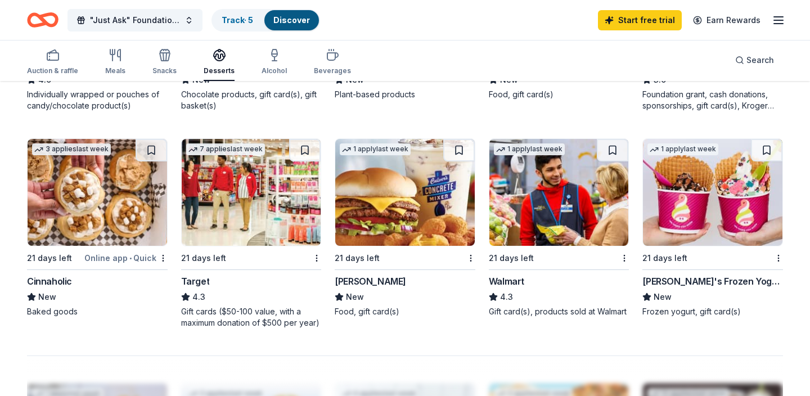
scroll to position [696, 0]
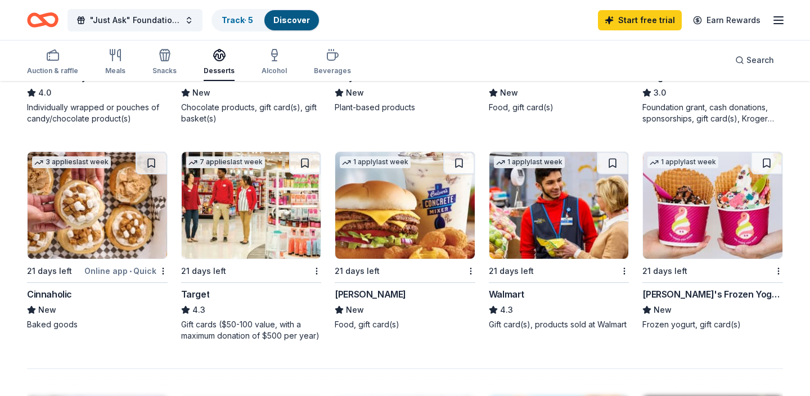
click at [395, 228] on img at bounding box center [405, 205] width 140 height 107
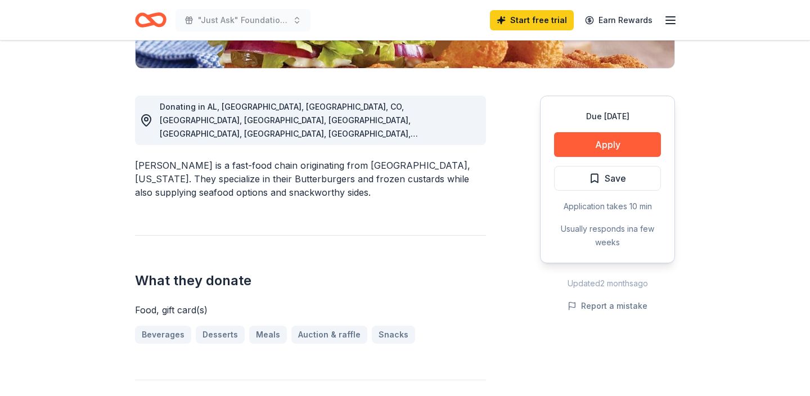
scroll to position [277, 0]
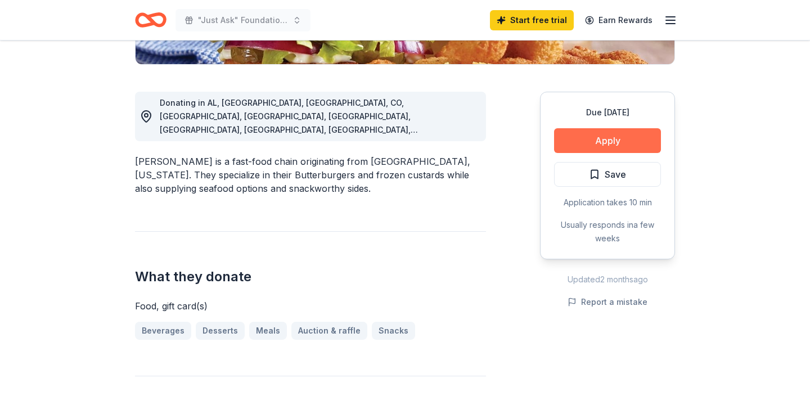
click at [603, 139] on button "Apply" at bounding box center [607, 140] width 107 height 25
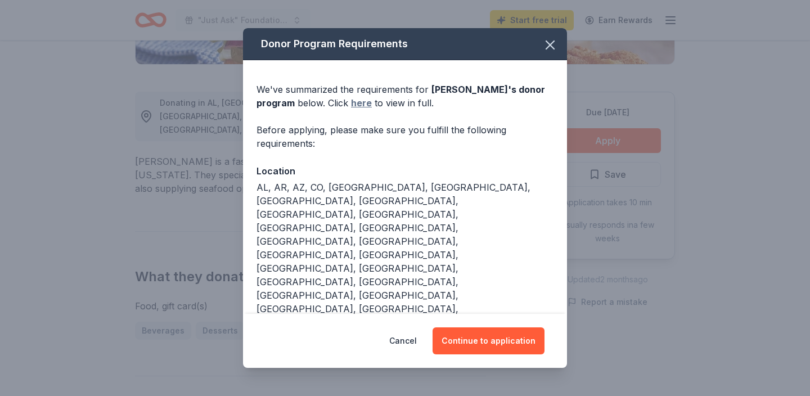
click at [351, 103] on link "here" at bounding box center [361, 103] width 21 height 14
click at [472, 342] on button "Continue to application" at bounding box center [489, 340] width 112 height 27
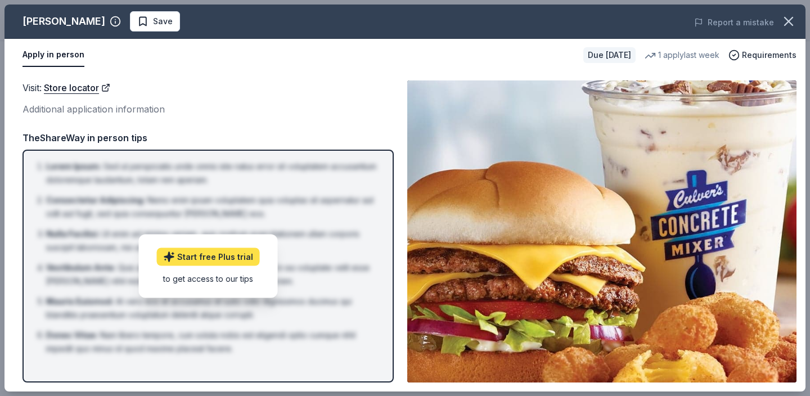
click at [220, 253] on link "Start free Plus trial" at bounding box center [208, 257] width 103 height 18
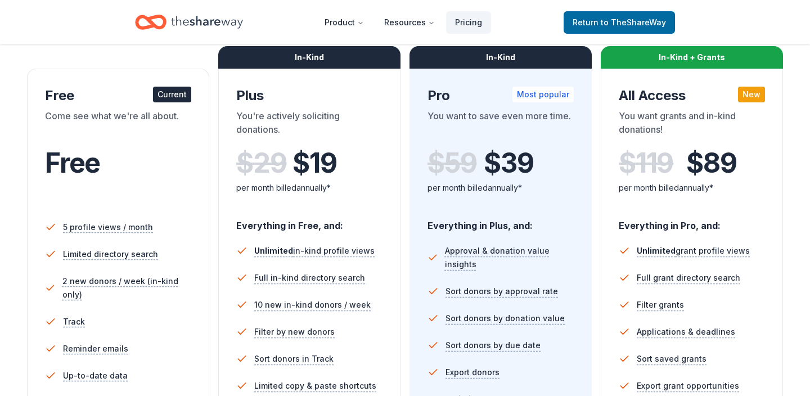
scroll to position [168, 0]
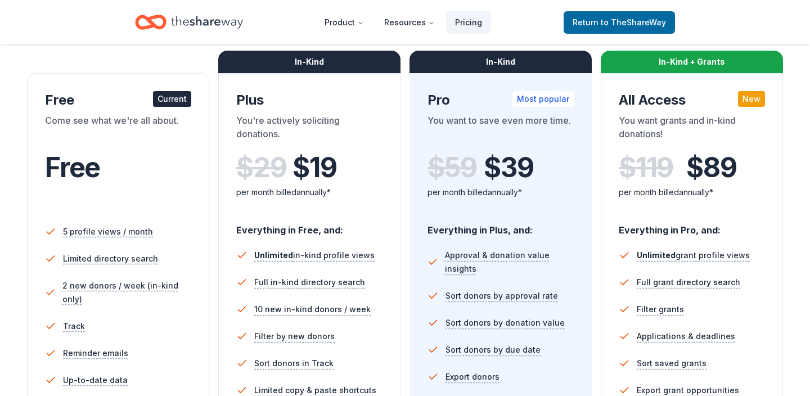
click at [87, 214] on ul "5 profile views / month Limited directory search 2 new donors / week (in-kind o…" at bounding box center [118, 308] width 146 height 189
click at [91, 207] on div "Free" at bounding box center [118, 183] width 146 height 62
click at [586, 19] on span "Return to TheShareWay" at bounding box center [619, 23] width 93 height 14
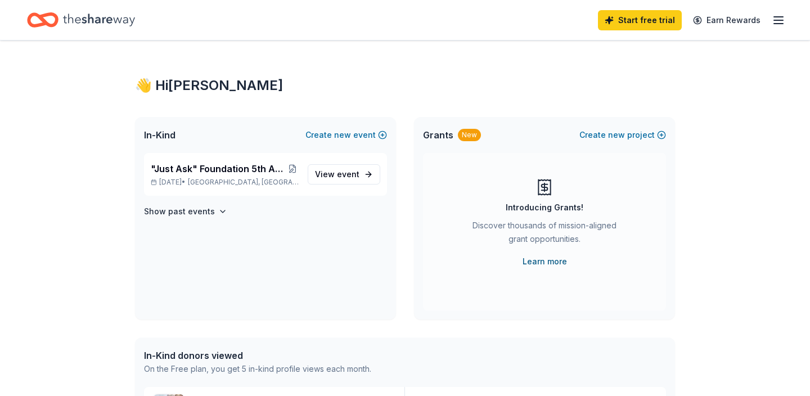
click at [534, 260] on link "Learn more" at bounding box center [545, 262] width 44 height 14
click at [218, 211] on icon "button" at bounding box center [222, 211] width 9 height 9
click at [221, 211] on icon "button" at bounding box center [223, 211] width 5 height 2
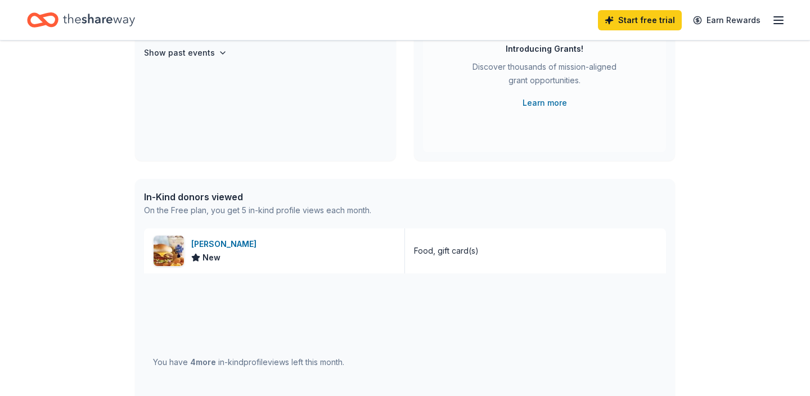
scroll to position [154, 0]
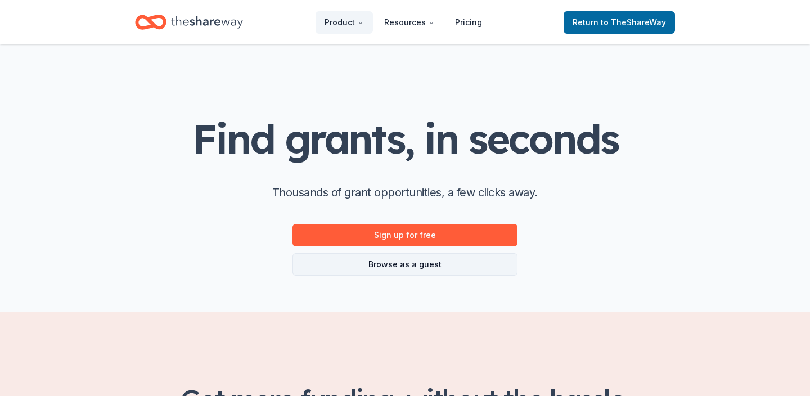
click at [433, 267] on link "Browse as a guest" at bounding box center [405, 264] width 225 height 23
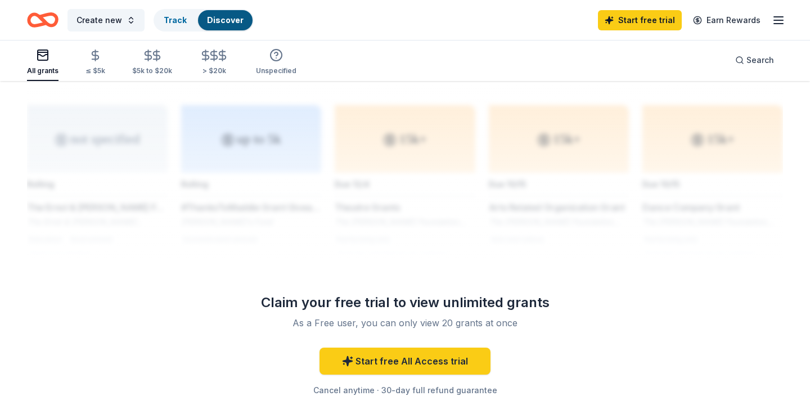
scroll to position [882, 0]
